Goal: Information Seeking & Learning: Learn about a topic

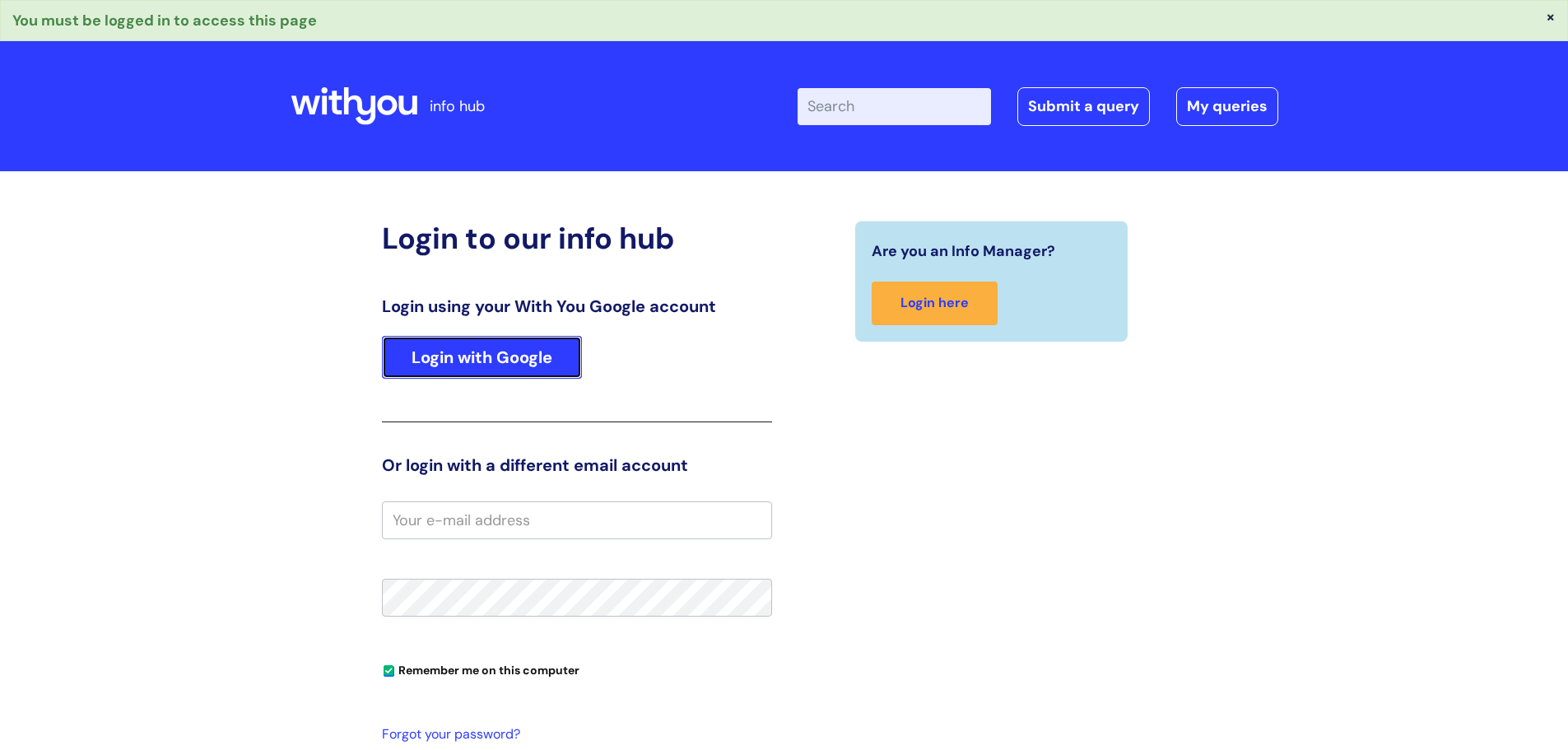
click at [424, 349] on link "Login with Google" at bounding box center [482, 357] width 200 height 43
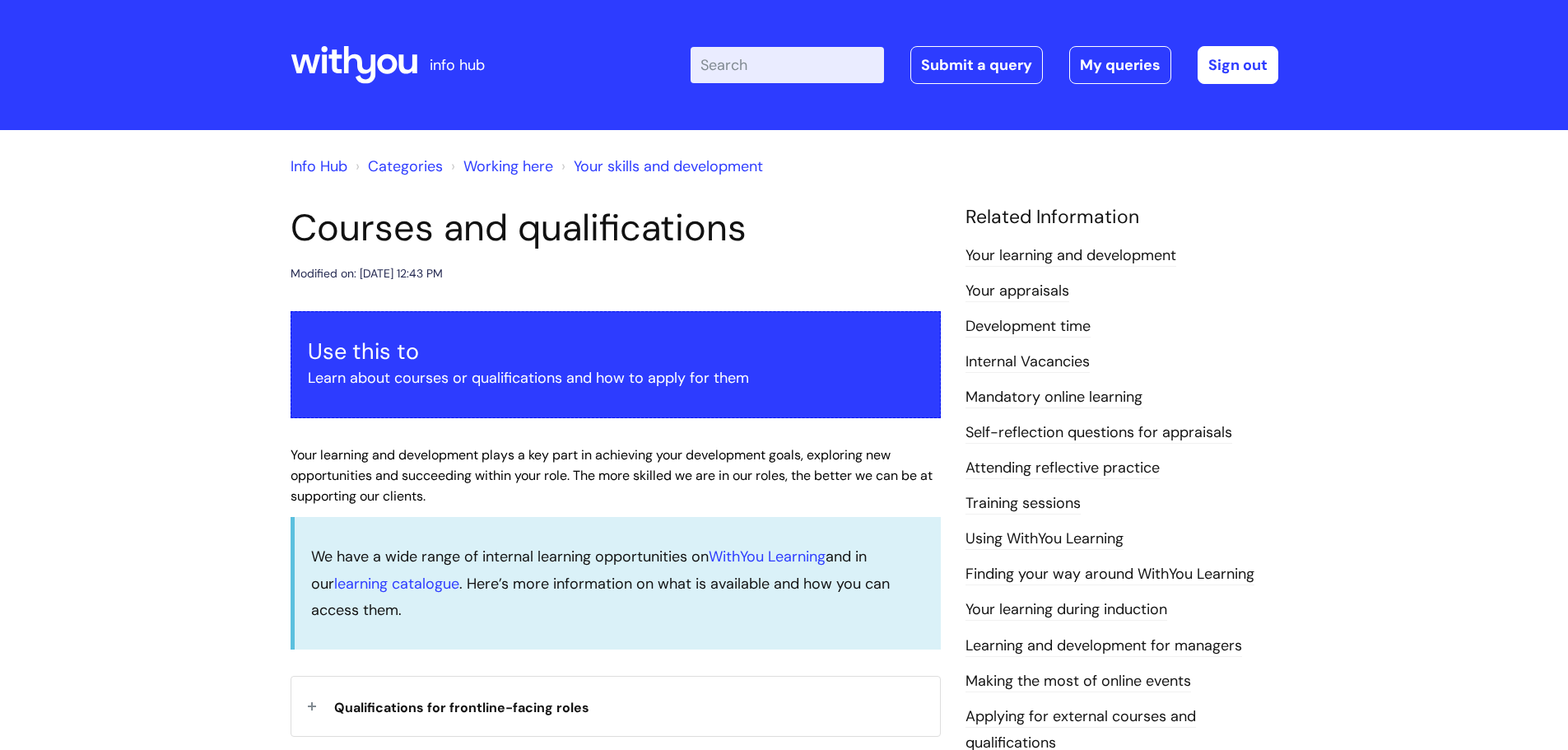
click at [1039, 325] on link "Development time" at bounding box center [1028, 326] width 125 height 21
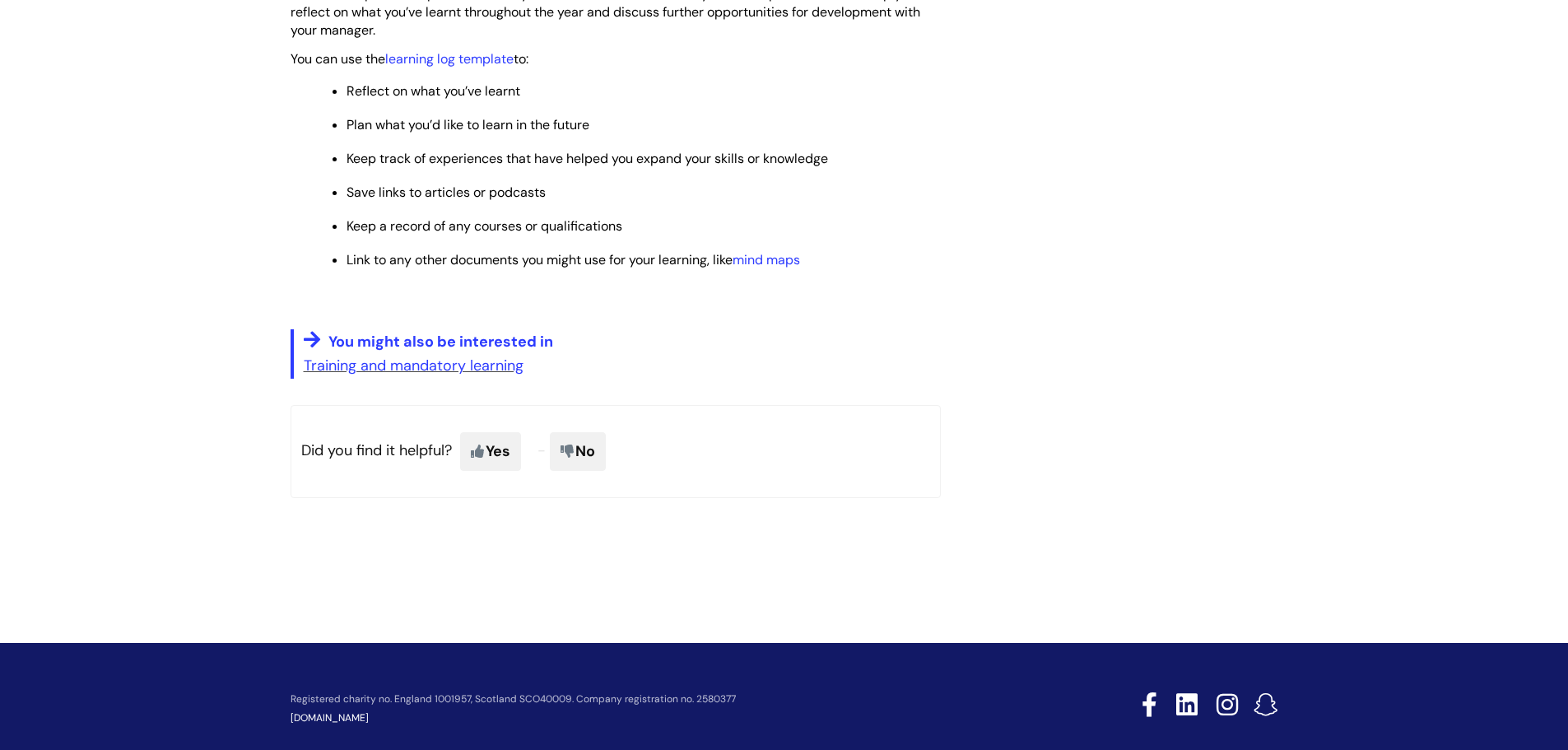
scroll to position [1369, 0]
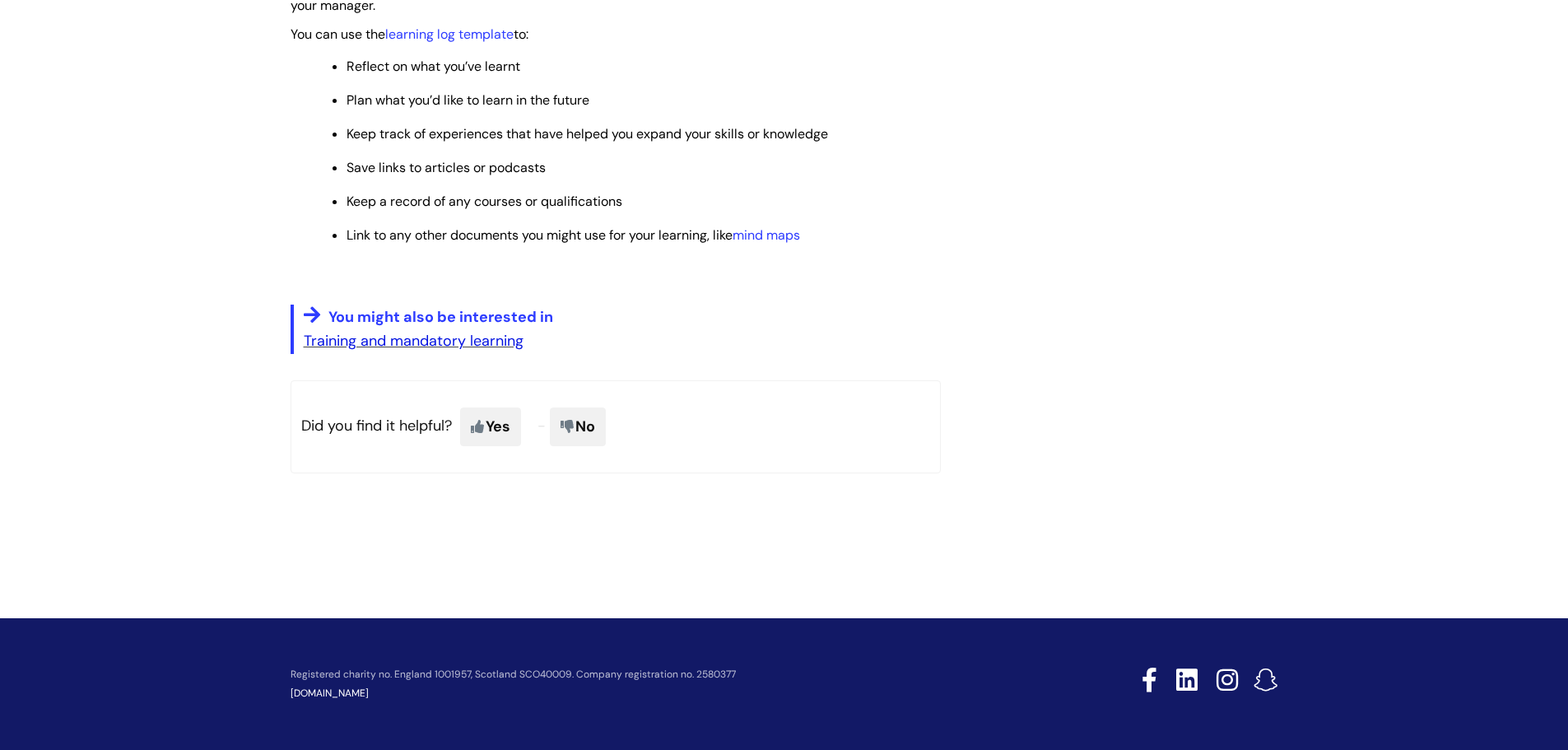
click at [427, 342] on link "Training and mandatory learning" at bounding box center [413, 340] width 220 height 19
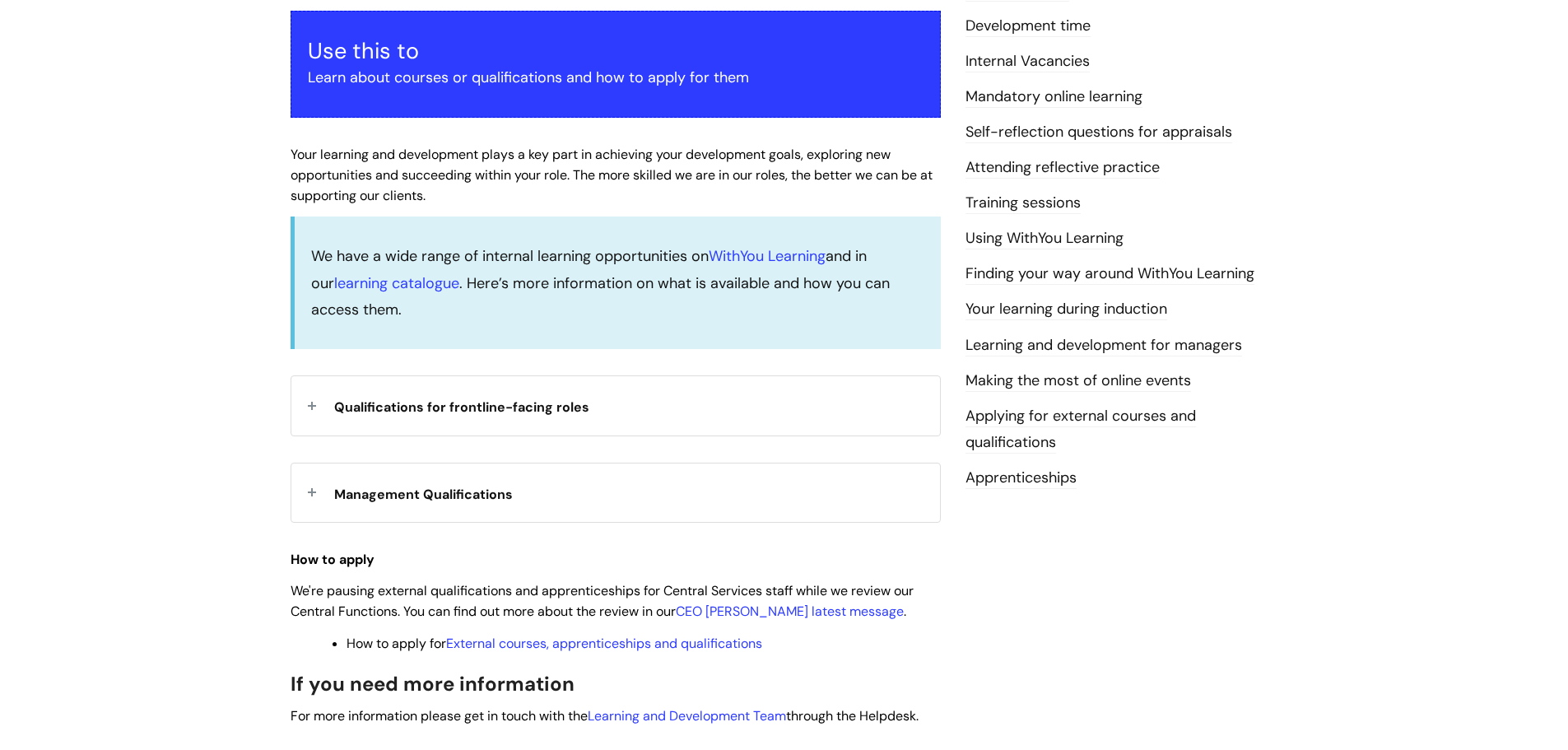
scroll to position [329, 0]
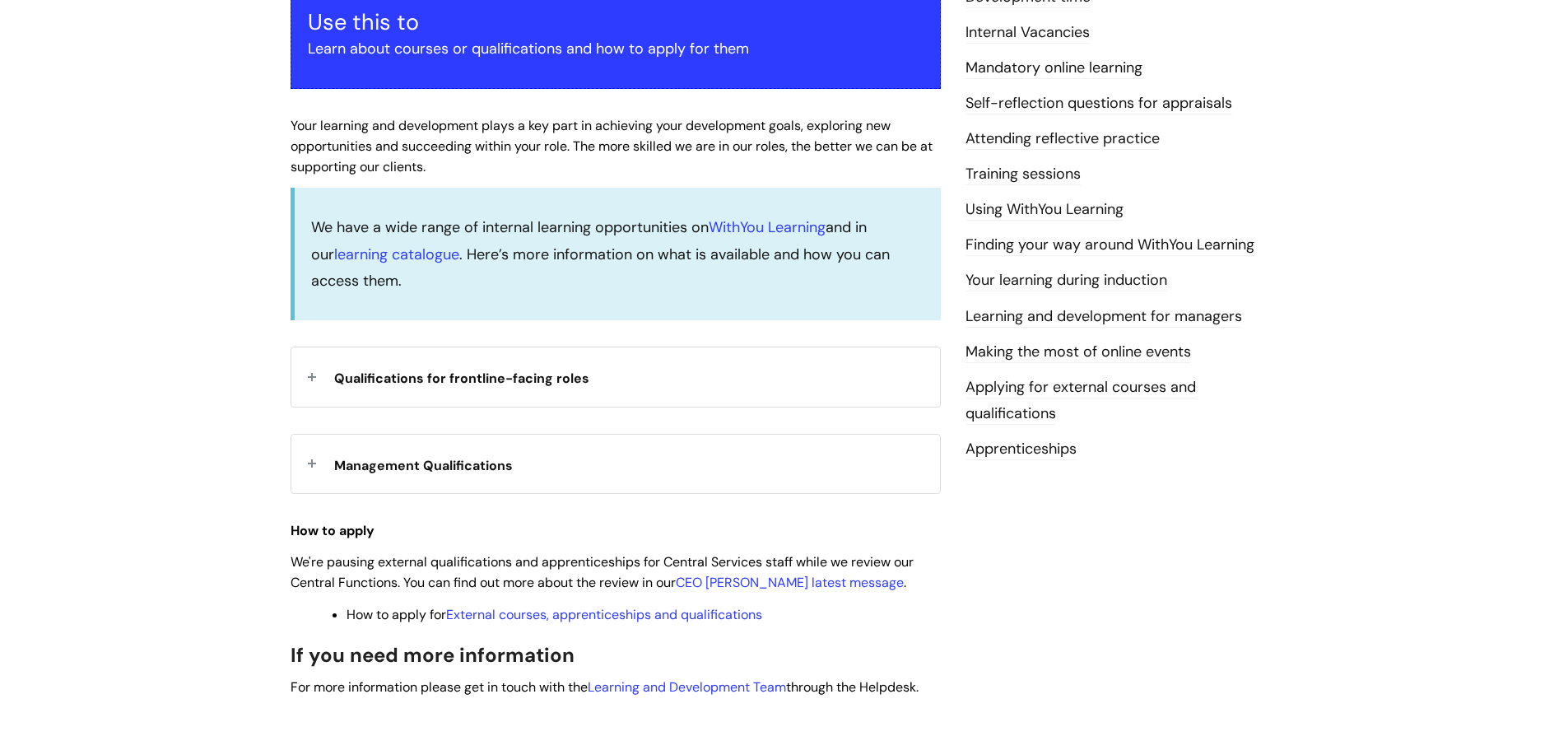
click at [517, 377] on span "Qualifications for frontline-facing roles" at bounding box center [461, 378] width 255 height 17
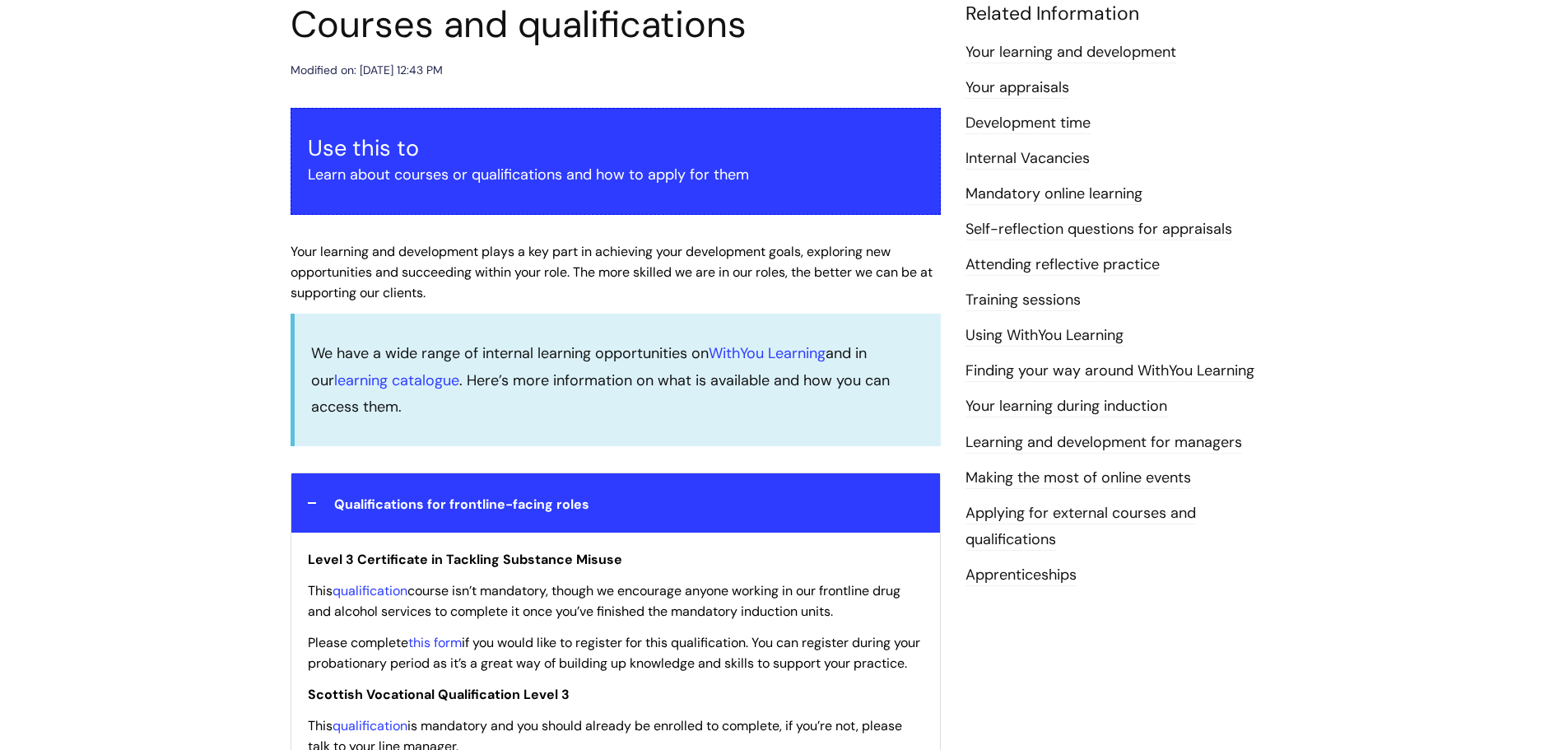
scroll to position [164, 0]
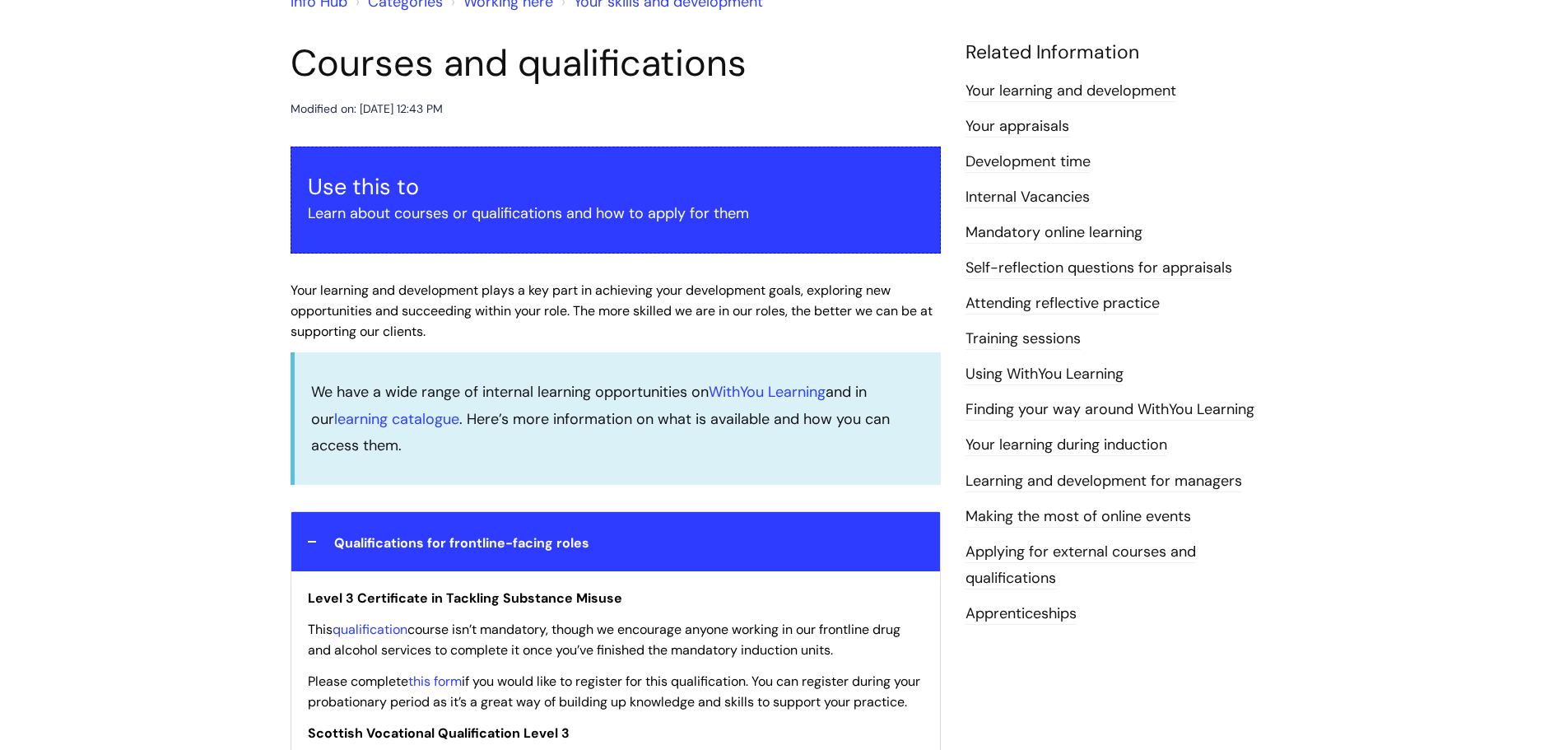
click at [1048, 615] on link "Apprenticeships" at bounding box center [1020, 614] width 111 height 21
